Goal: Task Accomplishment & Management: Manage account settings

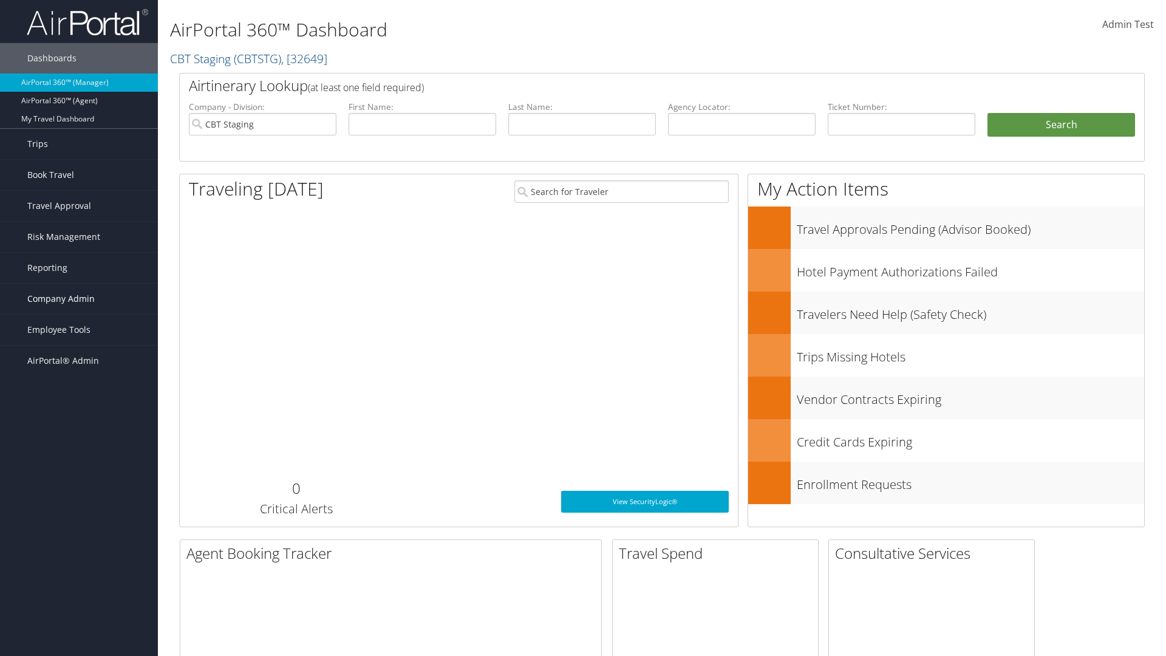
click at [79, 299] on span "Company Admin" at bounding box center [60, 299] width 67 height 30
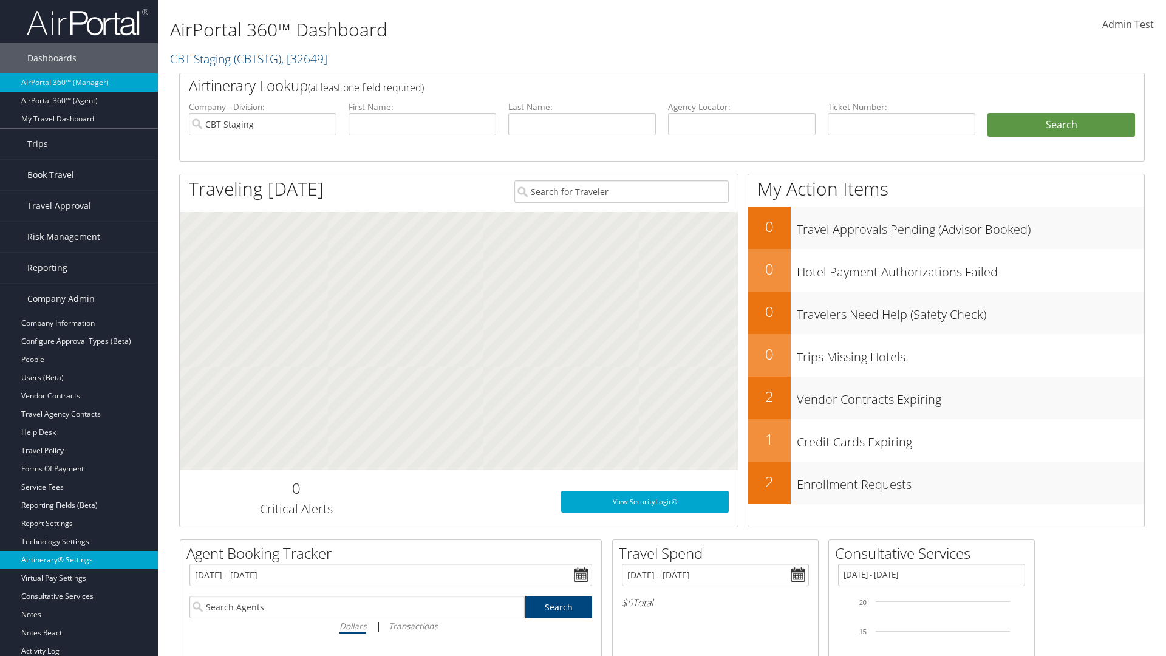
click at [79, 560] on link "Airtinerary® Settings" at bounding box center [79, 560] width 158 height 18
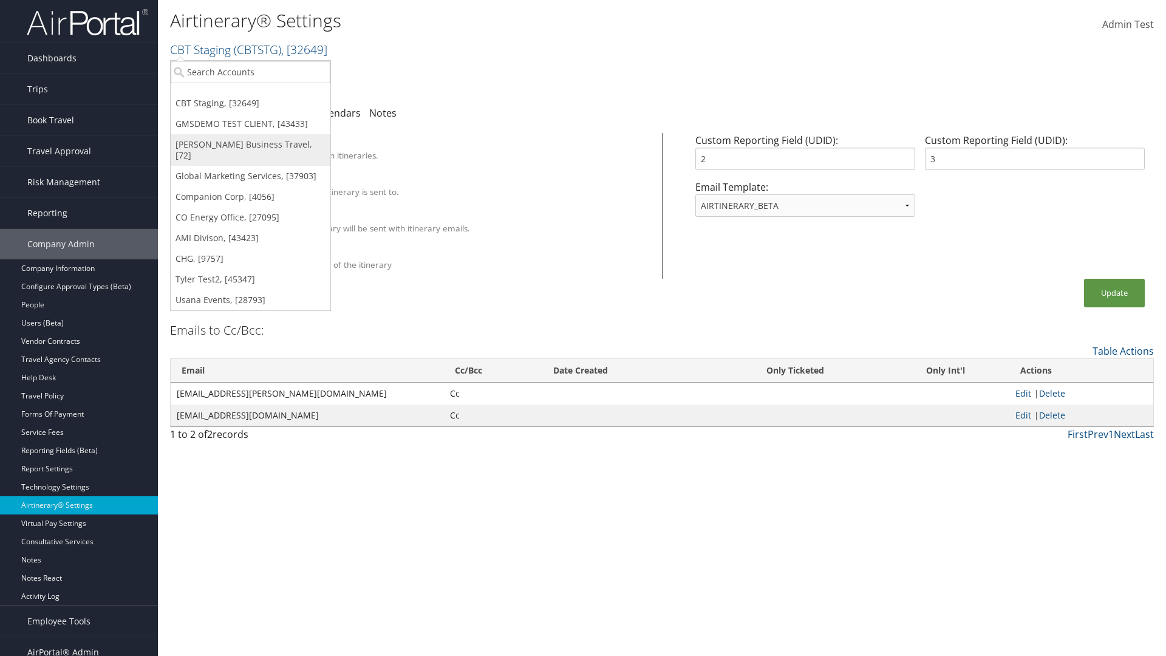
click at [250, 145] on link "[PERSON_NAME] Business Travel, [72]" at bounding box center [251, 150] width 160 height 32
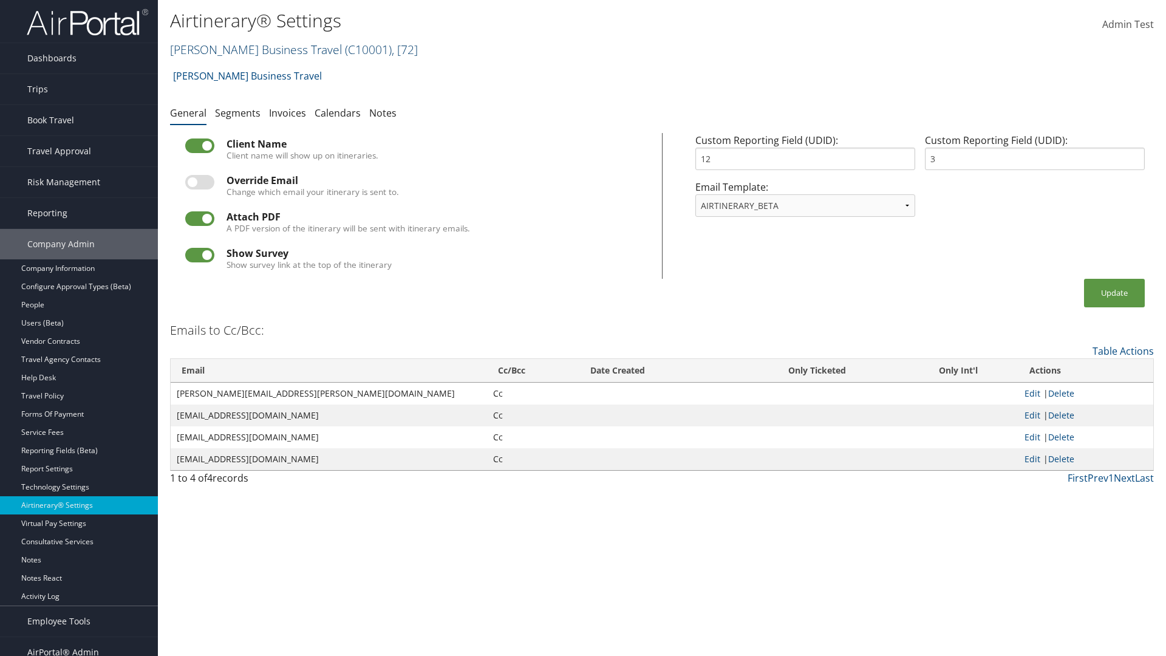
click at [250, 49] on link "Christopherson Business Travel ( C10001 ) , [ 72 ]" at bounding box center [294, 49] width 248 height 16
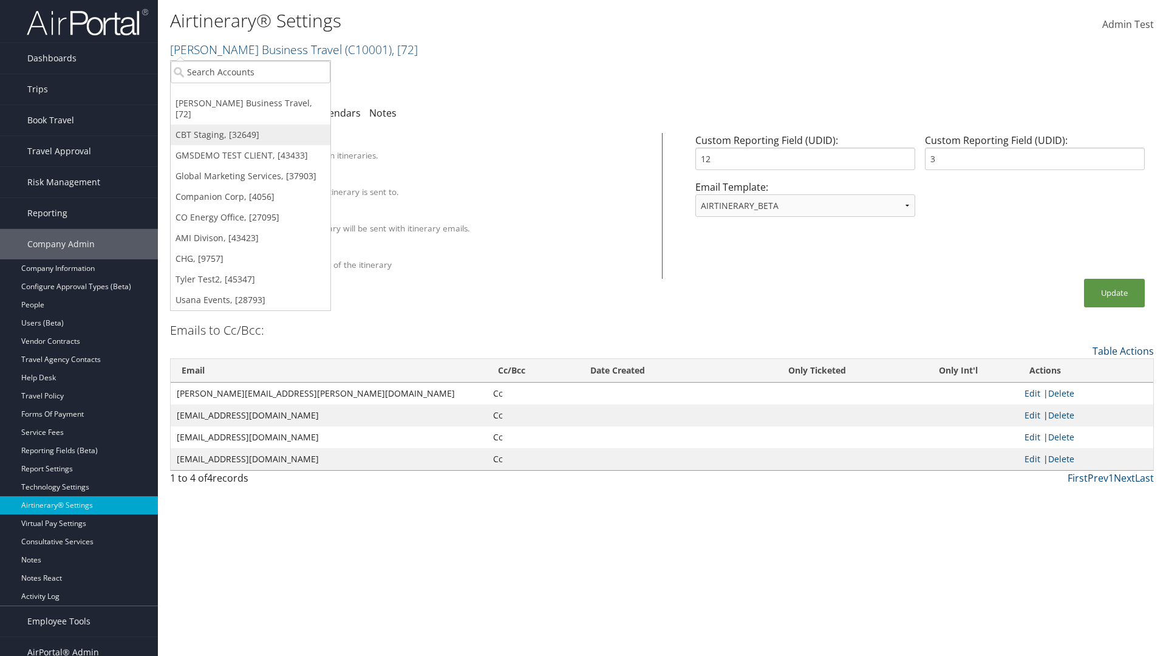
click at [250, 124] on link "CBT Staging, [32649]" at bounding box center [251, 134] width 160 height 21
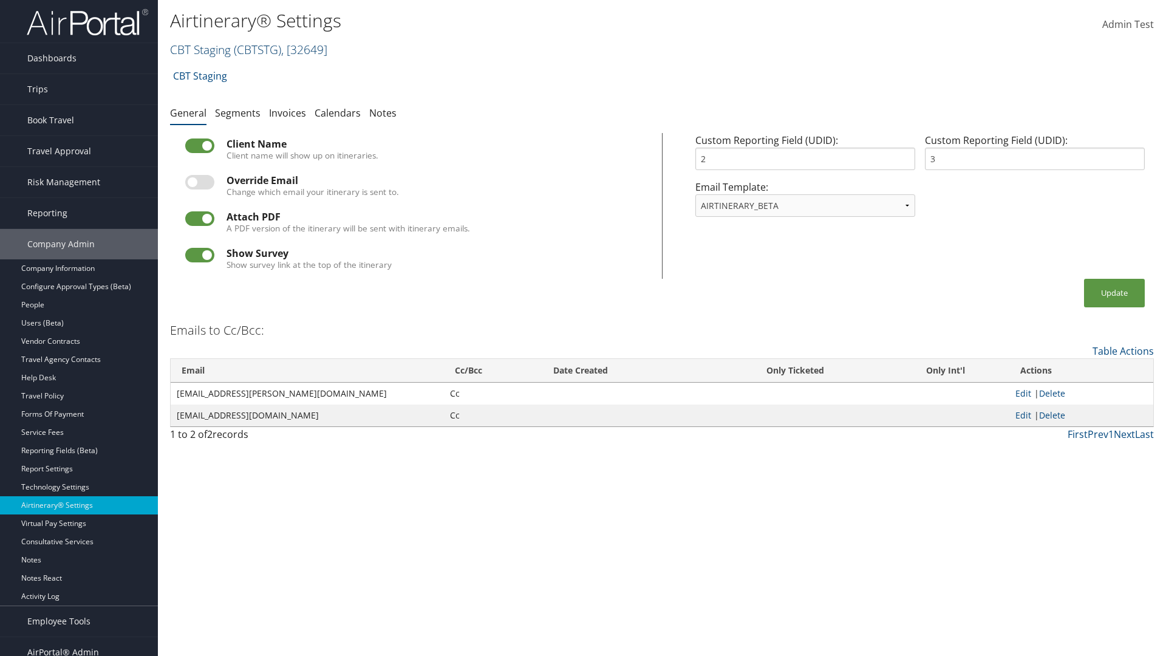
click at [200, 49] on link "CBT Staging ( CBTSTG ) , [ 32649 ]" at bounding box center [248, 49] width 157 height 16
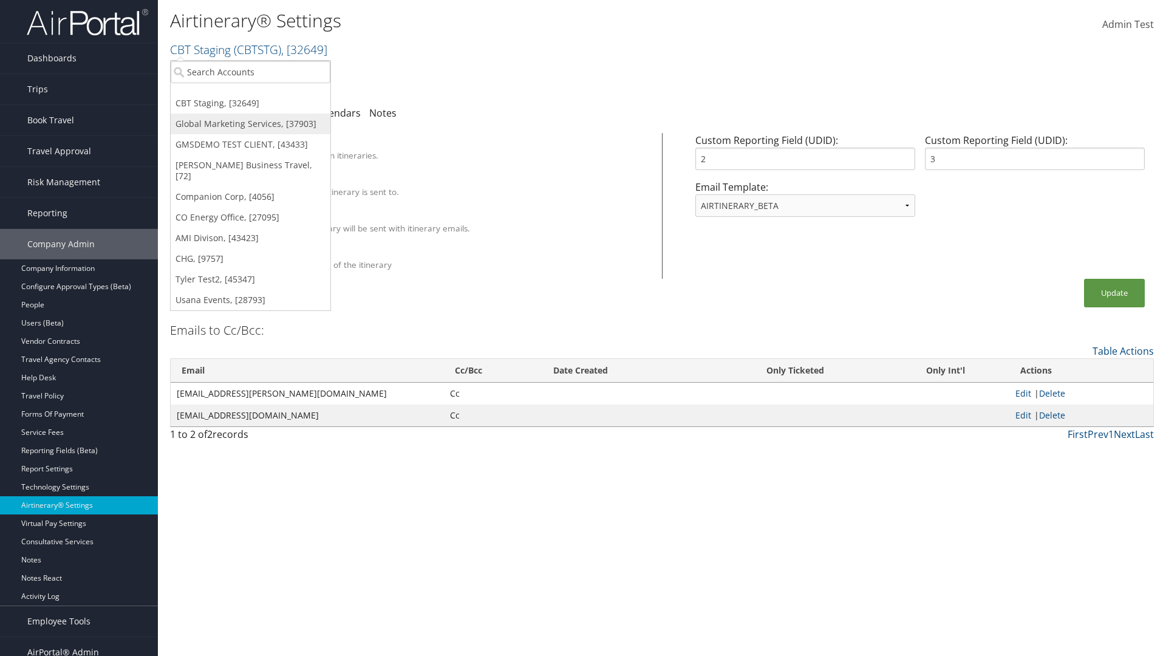
click at [250, 124] on link "Global Marketing Services, [37903]" at bounding box center [251, 124] width 160 height 21
